Goal: Transaction & Acquisition: Purchase product/service

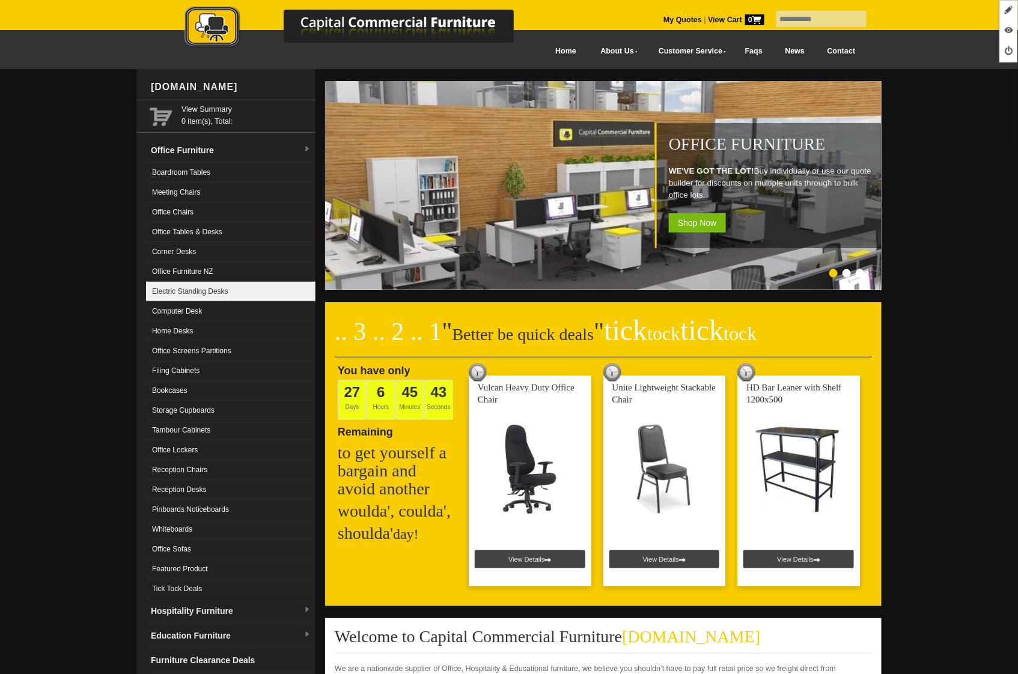
click at [245, 294] on link "Electric Standing Desks" at bounding box center [230, 292] width 169 height 20
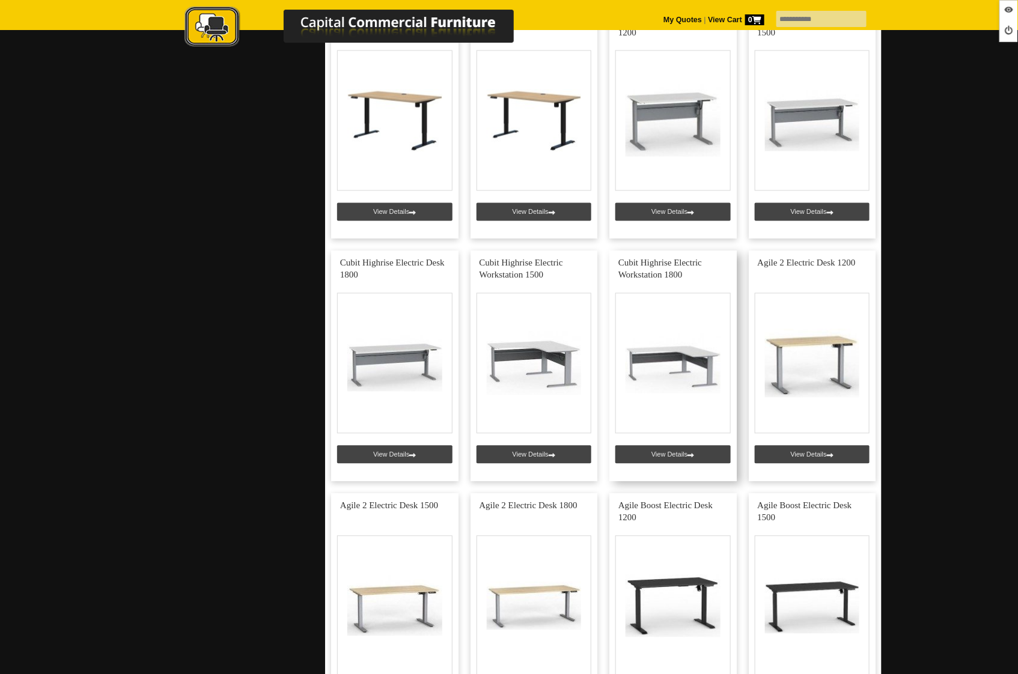
scroll to position [859, 0]
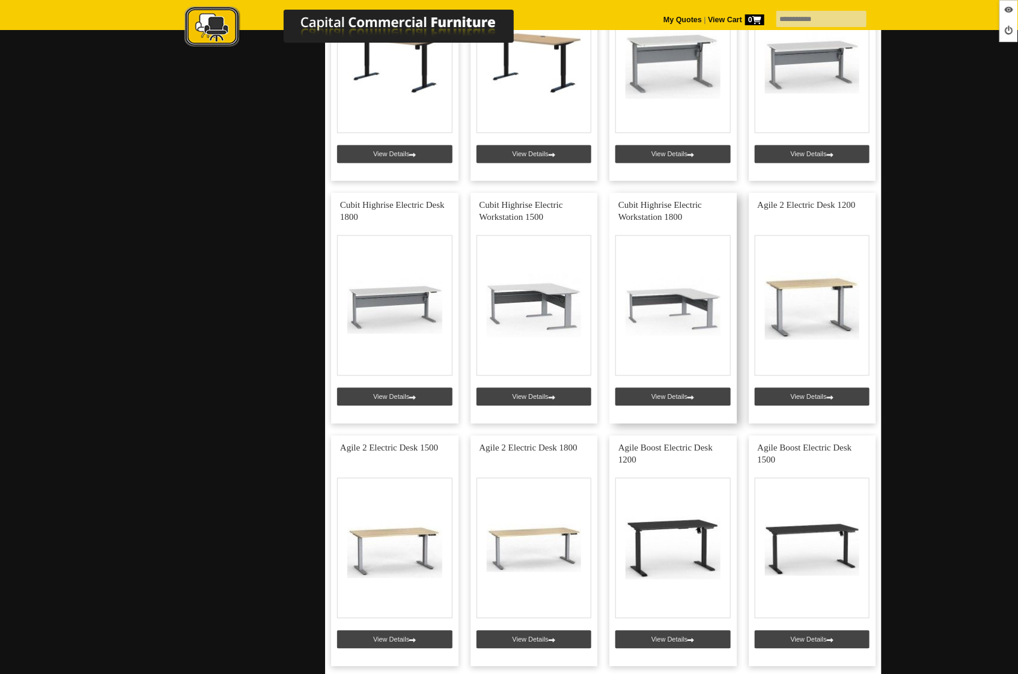
click at [674, 397] on link at bounding box center [672, 309] width 127 height 231
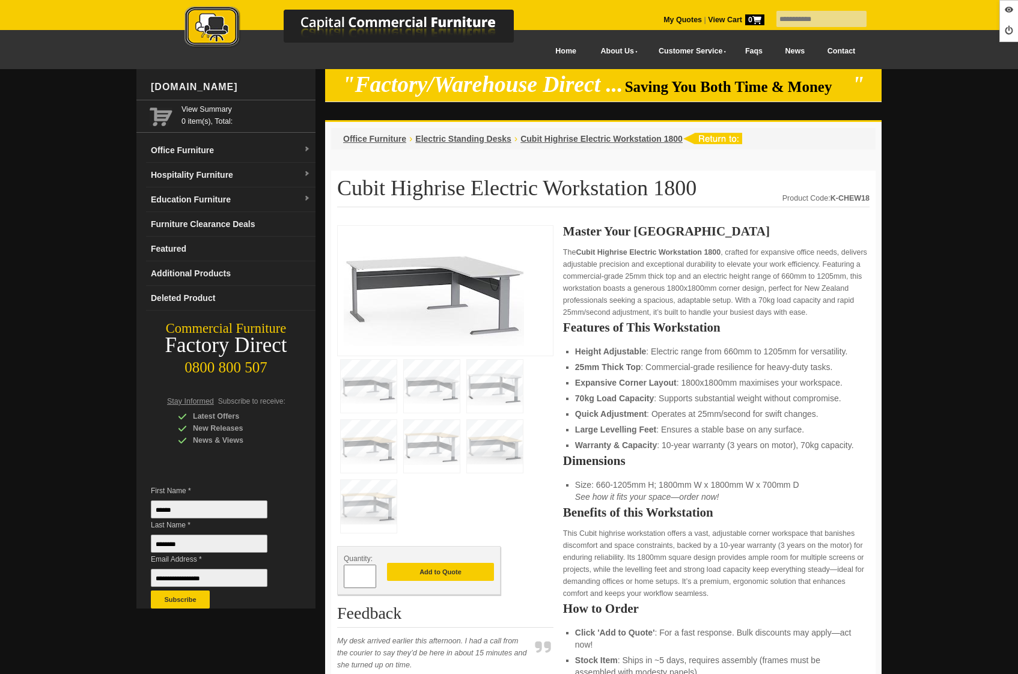
scroll to position [358, 0]
